Goal: Check status: Check status

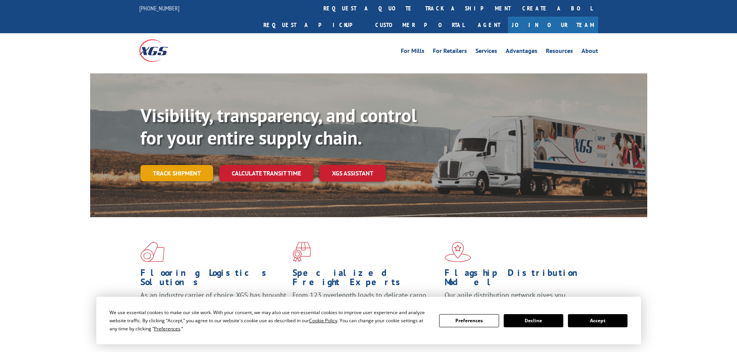
click at [182, 165] on link "Track shipment" at bounding box center [176, 173] width 73 height 16
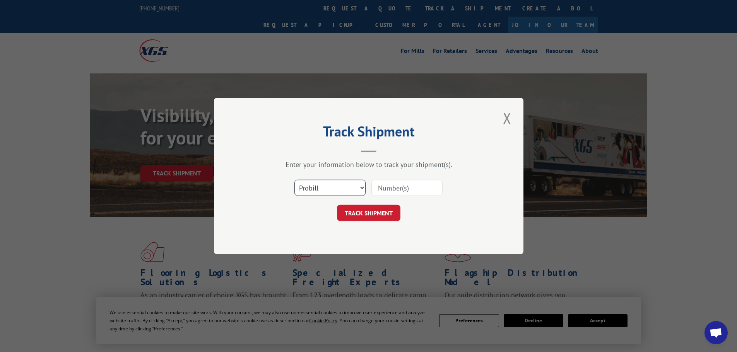
click at [363, 187] on select "Select category... Probill BOL PO" at bounding box center [329, 188] width 71 height 16
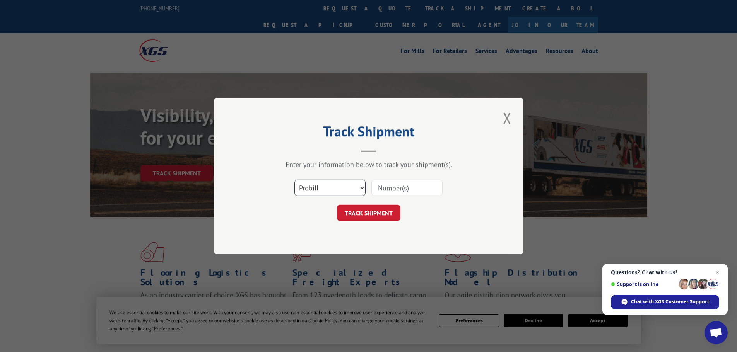
select select "bol"
click at [294, 180] on select "Select category... Probill BOL PO" at bounding box center [329, 188] width 71 height 16
click at [377, 186] on input at bounding box center [406, 188] width 71 height 16
paste input "5954500"
type input "5954500"
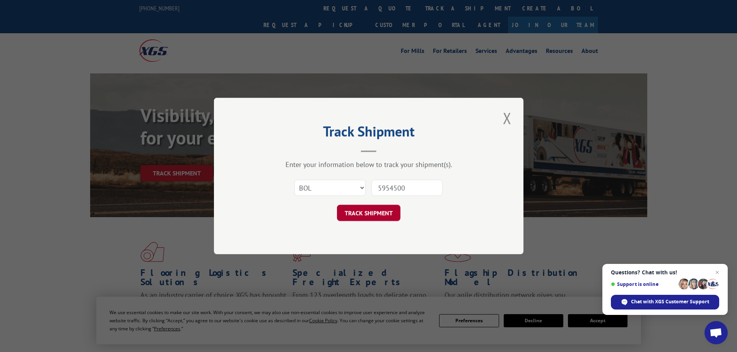
click at [385, 212] on button "TRACK SHIPMENT" at bounding box center [368, 213] width 63 height 16
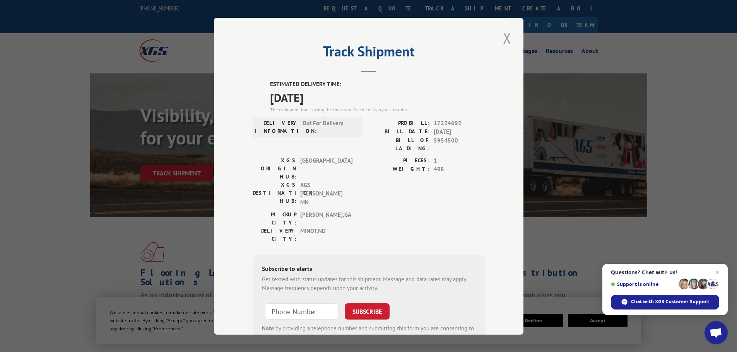
click at [502, 36] on button "Close modal" at bounding box center [506, 37] width 13 height 21
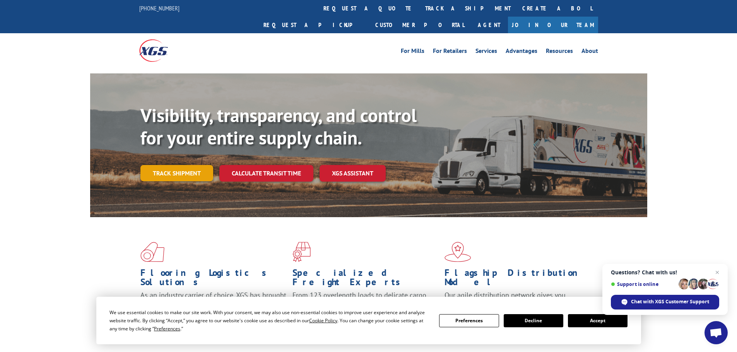
click at [172, 165] on link "Track shipment" at bounding box center [176, 173] width 73 height 16
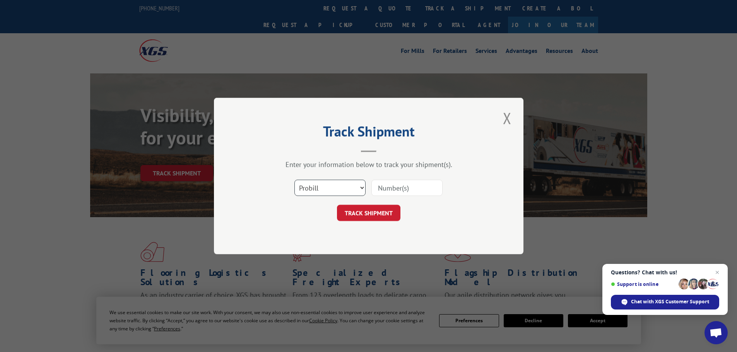
click at [362, 189] on select "Select category... Probill BOL PO" at bounding box center [329, 188] width 71 height 16
select select "po"
click at [294, 180] on select "Select category... Probill BOL PO" at bounding box center [329, 188] width 71 height 16
click at [376, 187] on input at bounding box center [406, 188] width 71 height 16
type input "353709"
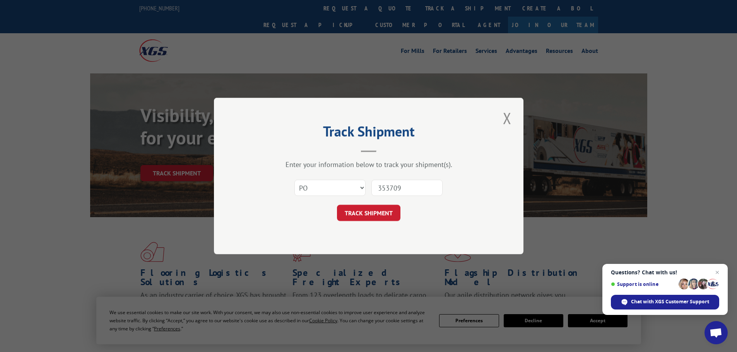
click button "TRACK SHIPMENT" at bounding box center [368, 213] width 63 height 16
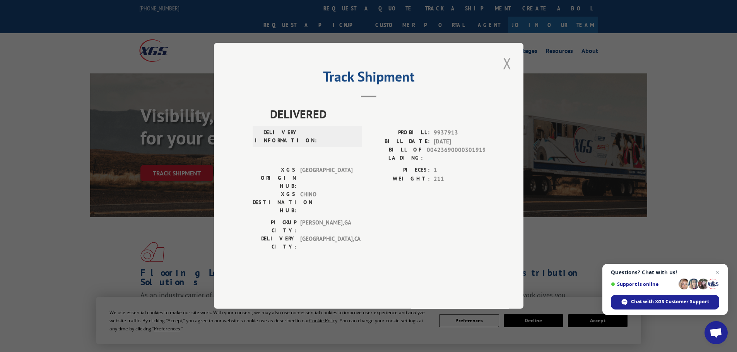
click at [507, 74] on button "Close modal" at bounding box center [506, 63] width 13 height 21
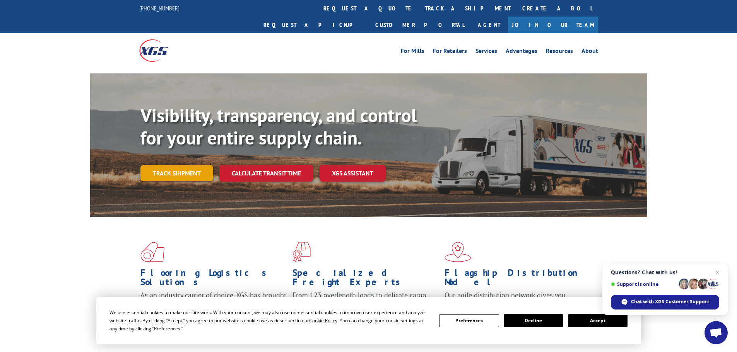
click at [170, 165] on link "Track shipment" at bounding box center [176, 173] width 73 height 16
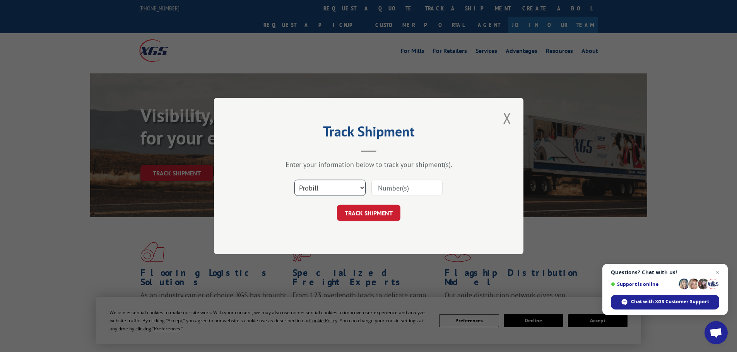
click at [362, 188] on select "Select category... Probill BOL PO" at bounding box center [329, 188] width 71 height 16
select select "bol"
click at [294, 180] on select "Select category... Probill BOL PO" at bounding box center [329, 188] width 71 height 16
click at [374, 184] on input at bounding box center [406, 188] width 71 height 16
paste input "5954500"
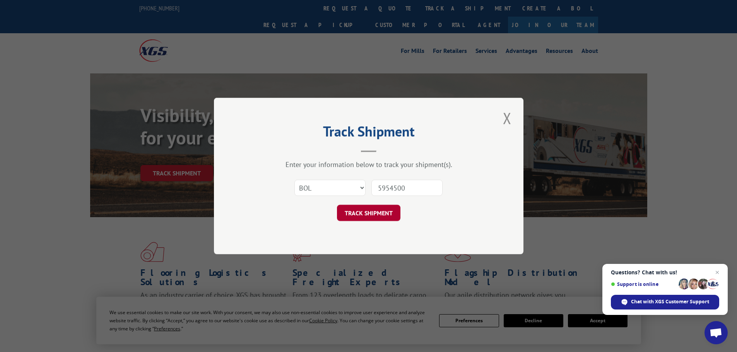
type input "5954500"
click at [384, 212] on button "TRACK SHIPMENT" at bounding box center [368, 213] width 63 height 16
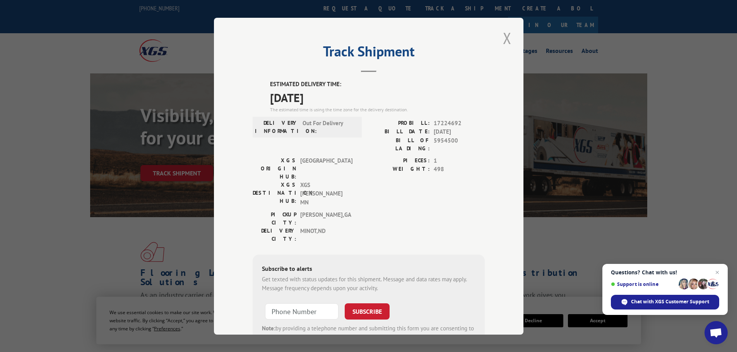
click at [506, 36] on button "Close modal" at bounding box center [506, 37] width 13 height 21
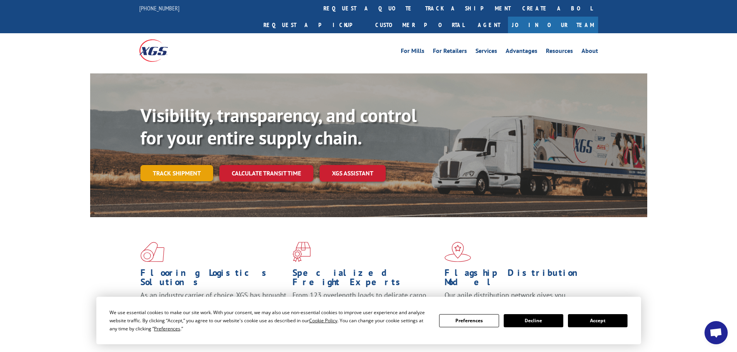
click at [182, 165] on link "Track shipment" at bounding box center [176, 173] width 73 height 16
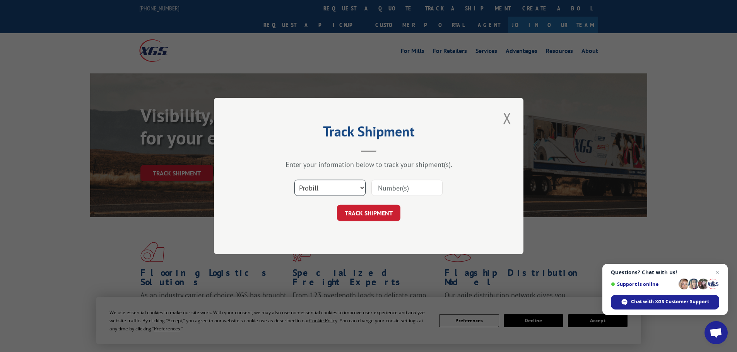
click at [362, 189] on select "Select category... Probill BOL PO" at bounding box center [329, 188] width 71 height 16
select select "po"
click at [294, 180] on select "Select category... Probill BOL PO" at bounding box center [329, 188] width 71 height 16
click at [378, 185] on input at bounding box center [406, 188] width 71 height 16
type input "03537078"
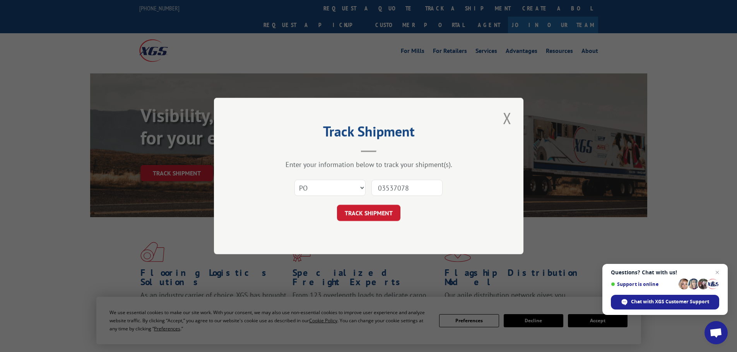
click button "TRACK SHIPMENT" at bounding box center [368, 213] width 63 height 16
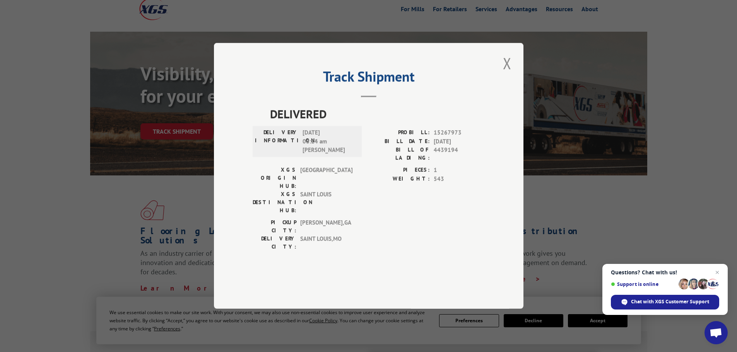
scroll to position [116, 0]
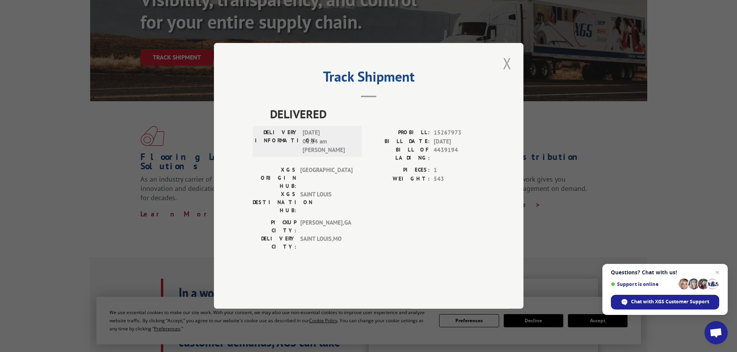
click at [508, 74] on button "Close modal" at bounding box center [506, 63] width 13 height 21
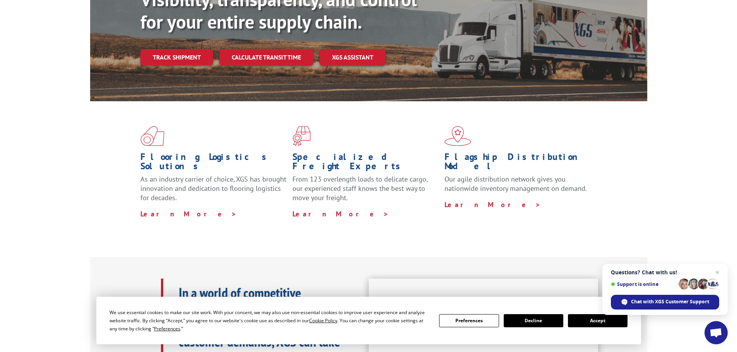
scroll to position [0, 0]
